Goal: Task Accomplishment & Management: Manage account settings

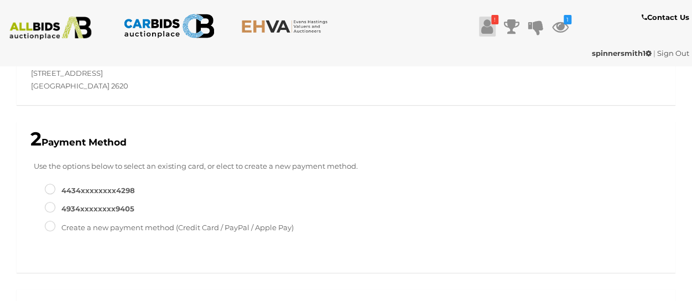
click at [485, 22] on icon at bounding box center [487, 27] width 12 height 20
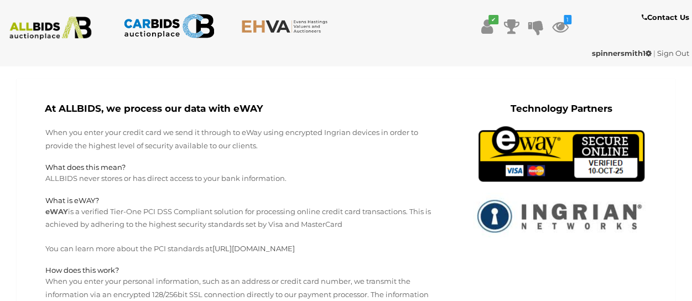
scroll to position [553, 0]
